Goal: Navigation & Orientation: Find specific page/section

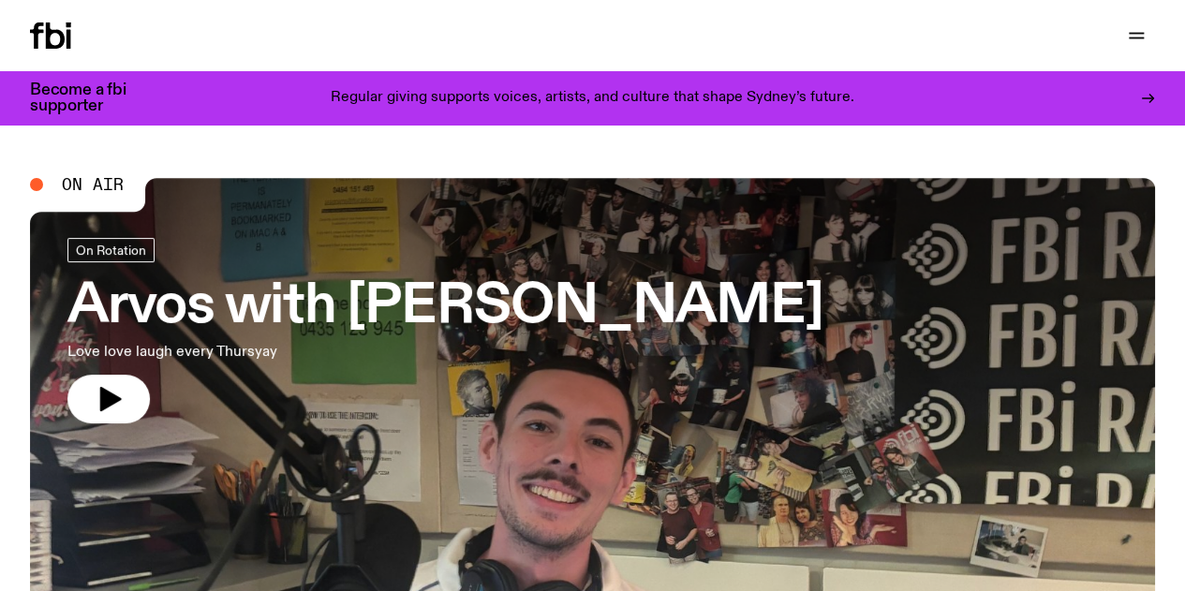
click at [0, 0] on nav "Schedule Explore Read Volunteer Newsletter" at bounding box center [0, 0] width 0 height 0
click at [0, 0] on link "Explore" at bounding box center [0, 0] width 0 height 0
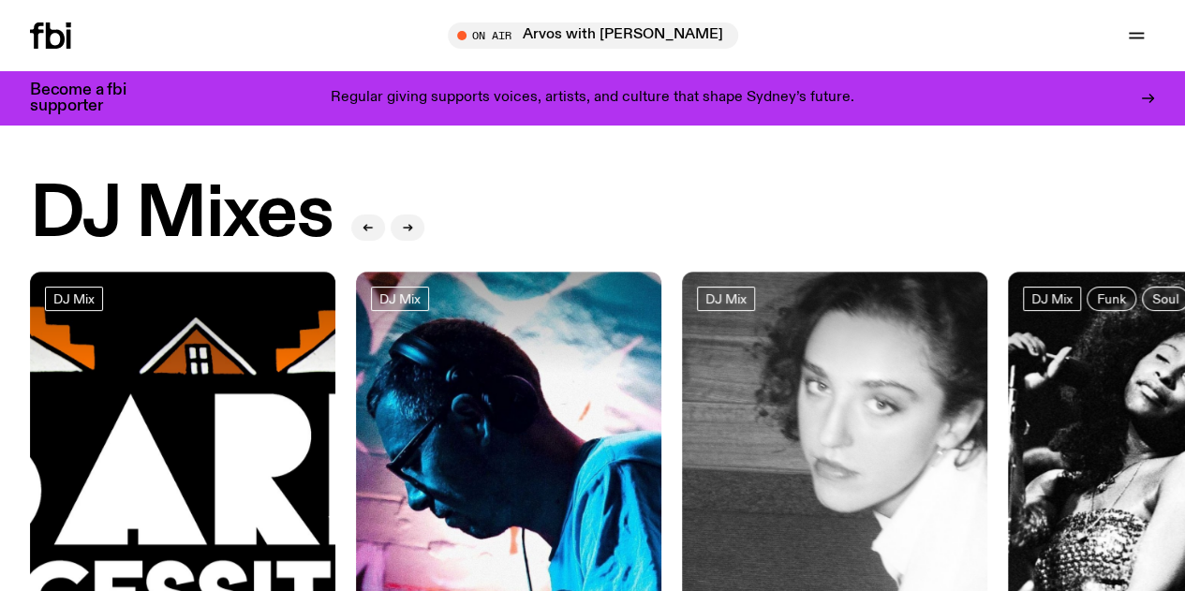
click at [0, 0] on link "Read" at bounding box center [0, 0] width 0 height 0
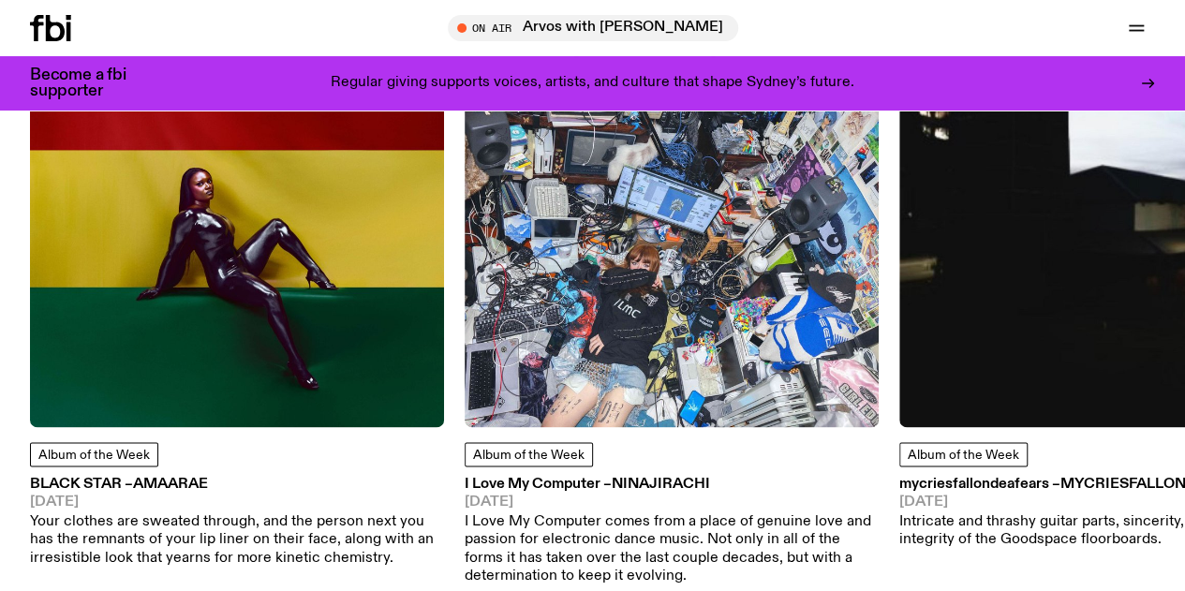
scroll to position [1106, 0]
